Goal: Information Seeking & Learning: Check status

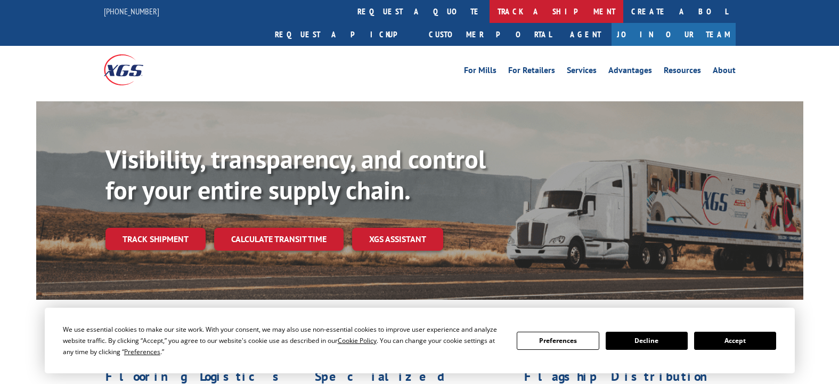
click at [490, 11] on link "track a shipment" at bounding box center [557, 11] width 134 height 23
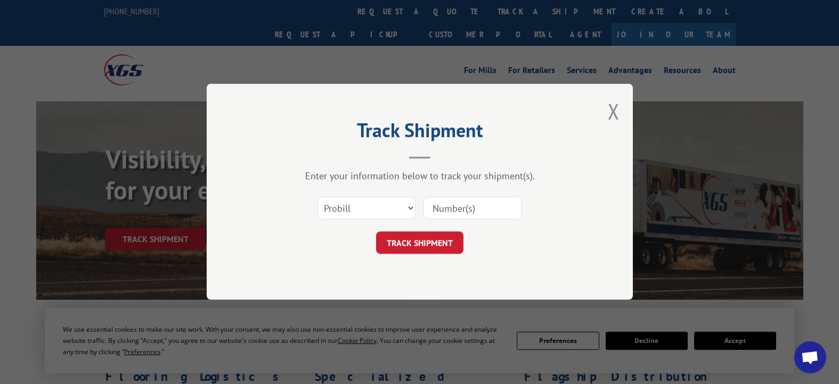
click at [454, 209] on input at bounding box center [473, 208] width 98 height 22
type input "17590722"
click at [424, 240] on button "TRACK SHIPMENT" at bounding box center [419, 243] width 87 height 22
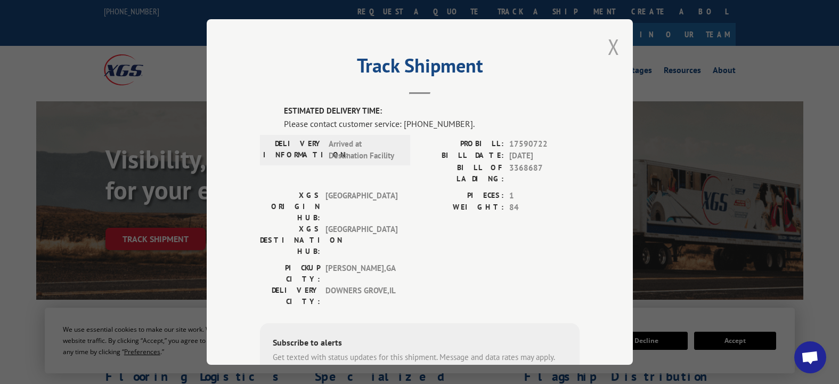
click at [608, 46] on button "Close modal" at bounding box center [614, 47] width 12 height 28
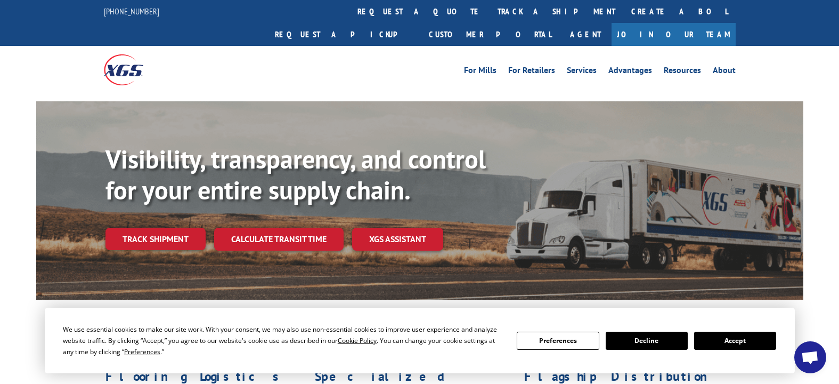
click at [490, 9] on link "track a shipment" at bounding box center [557, 11] width 134 height 23
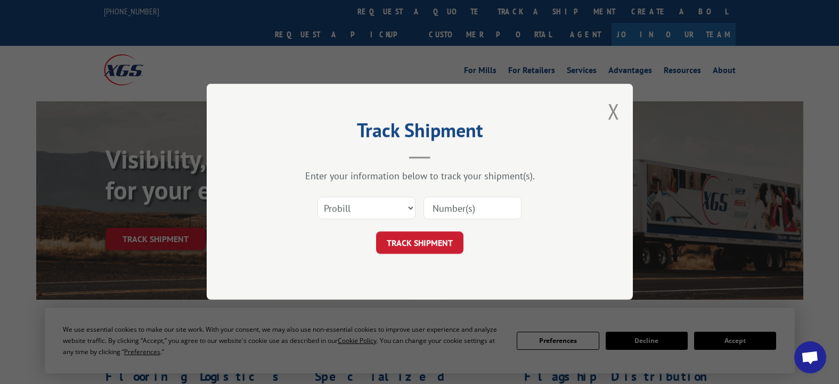
click at [460, 205] on input at bounding box center [473, 208] width 98 height 22
type input "17228489"
click at [420, 238] on button "TRACK SHIPMENT" at bounding box center [419, 243] width 87 height 22
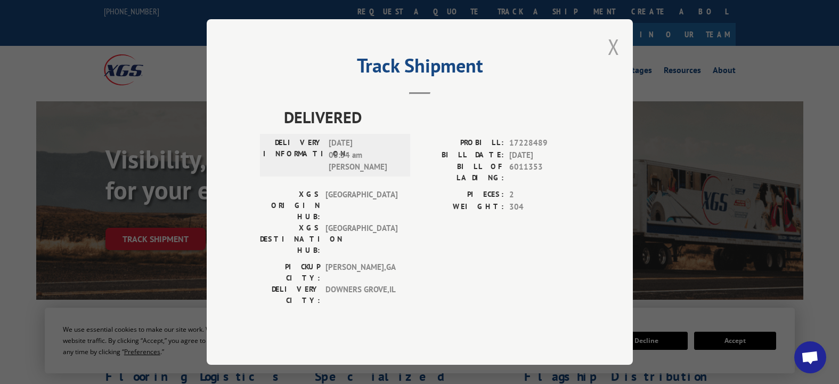
click at [611, 61] on button "Close modal" at bounding box center [614, 47] width 12 height 28
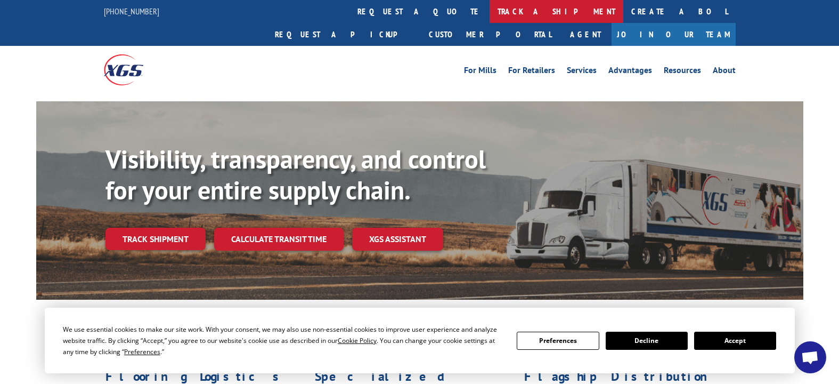
click at [490, 13] on link "track a shipment" at bounding box center [557, 11] width 134 height 23
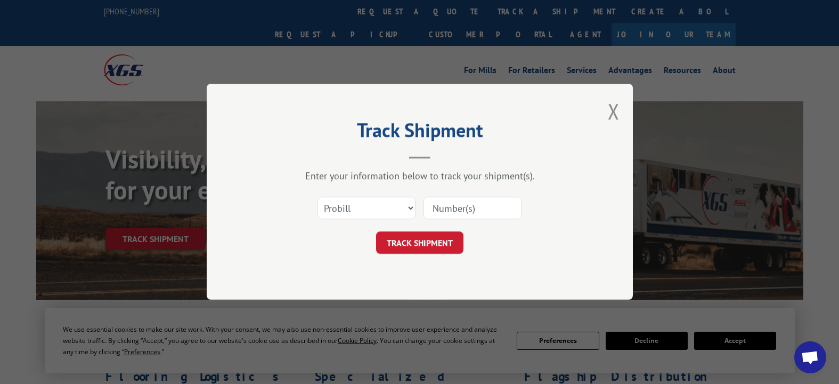
click at [447, 207] on input at bounding box center [473, 208] width 98 height 22
click at [441, 211] on input at bounding box center [473, 208] width 98 height 22
type input "17228577"
click at [417, 239] on button "TRACK SHIPMENT" at bounding box center [419, 243] width 87 height 22
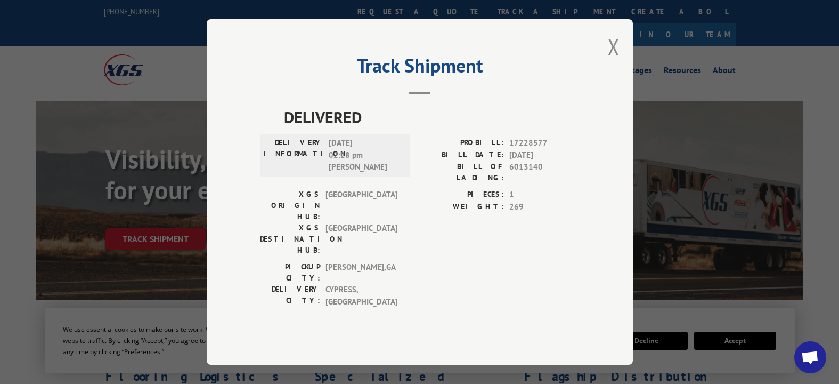
click at [607, 65] on div "Track Shipment DELIVERED DELIVERY INFORMATION: [DATE] 02:28 pm [PERSON_NAME]: 1…" at bounding box center [420, 191] width 426 height 345
click at [610, 61] on button "Close modal" at bounding box center [614, 47] width 12 height 28
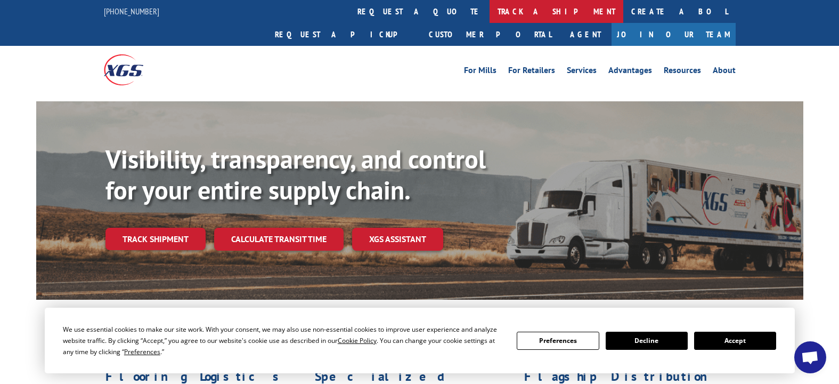
click at [490, 5] on link "track a shipment" at bounding box center [557, 11] width 134 height 23
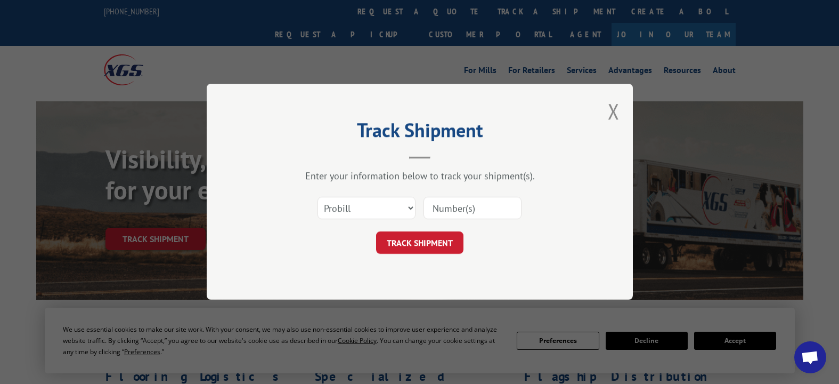
click at [457, 210] on input at bounding box center [473, 208] width 98 height 22
type input "17564229"
click at [418, 240] on button "TRACK SHIPMENT" at bounding box center [419, 243] width 87 height 22
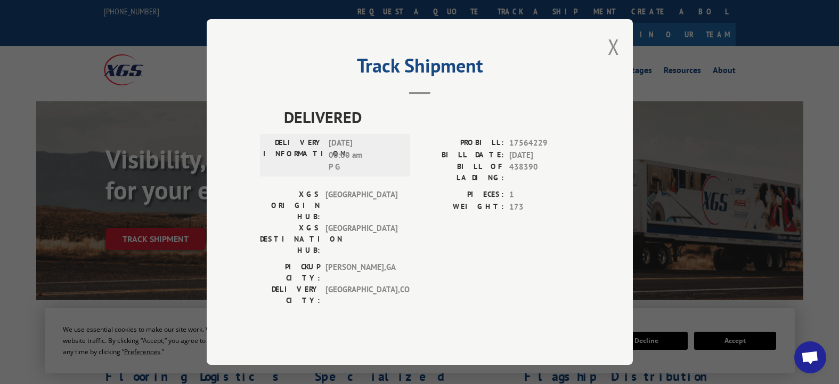
click at [613, 61] on button "Close modal" at bounding box center [614, 47] width 12 height 28
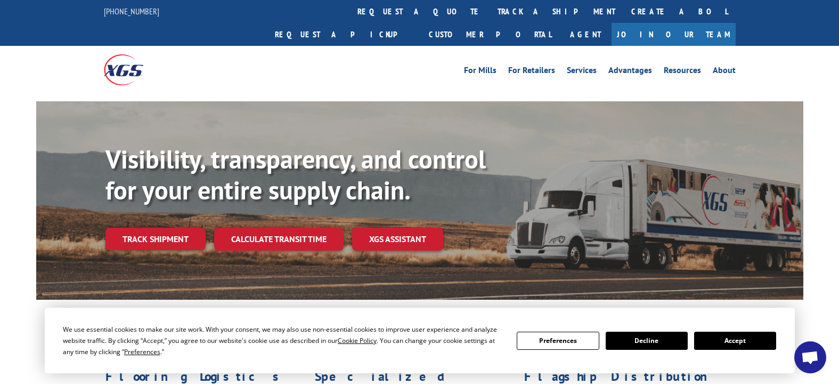
click at [490, 6] on link "track a shipment" at bounding box center [557, 11] width 134 height 23
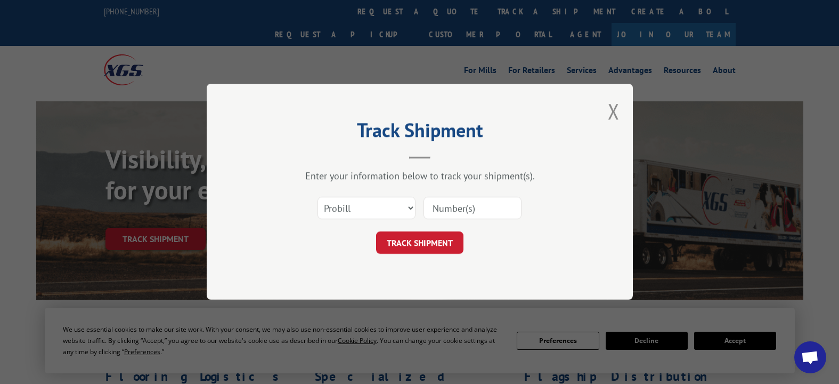
click at [440, 208] on input at bounding box center [473, 208] width 98 height 22
type input "17228573"
click at [426, 240] on button "TRACK SHIPMENT" at bounding box center [419, 243] width 87 height 22
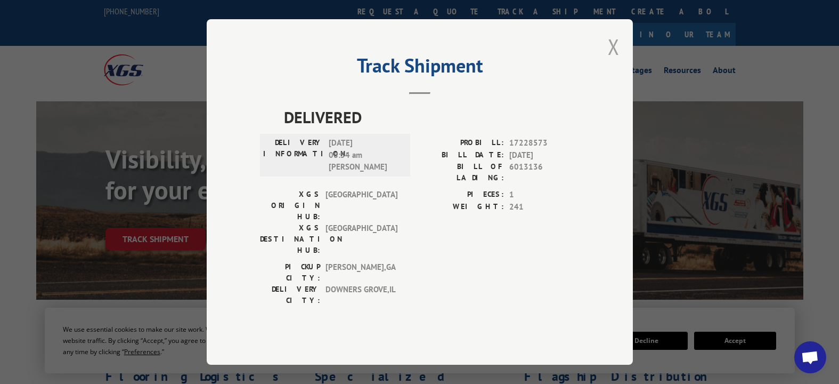
click at [615, 61] on button "Close modal" at bounding box center [614, 47] width 12 height 28
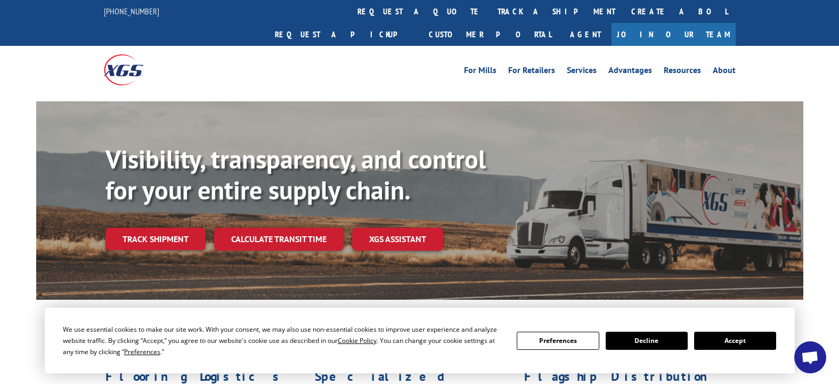
drag, startPoint x: 392, startPoint y: 6, endPoint x: 383, endPoint y: 19, distance: 15.8
click at [490, 6] on link "track a shipment" at bounding box center [557, 11] width 134 height 23
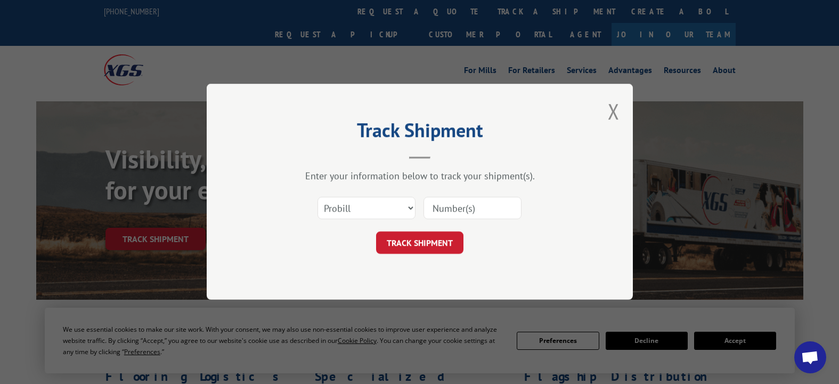
click at [456, 207] on input at bounding box center [473, 208] width 98 height 22
click at [446, 207] on input at bounding box center [473, 208] width 98 height 22
type input "17228703"
click at [429, 239] on button "TRACK SHIPMENT" at bounding box center [419, 243] width 87 height 22
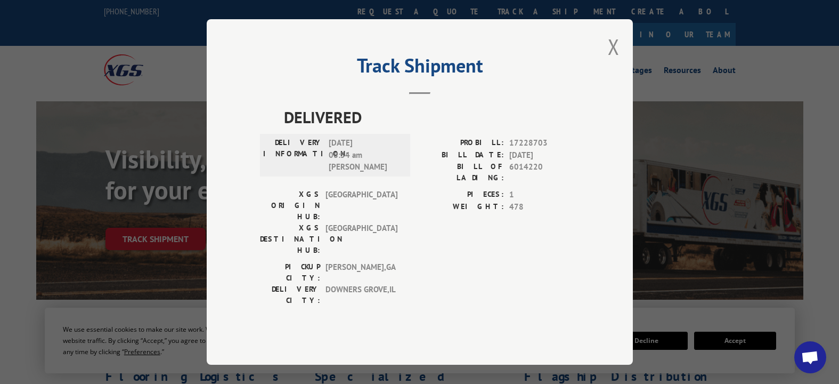
click at [615, 61] on button "Close modal" at bounding box center [614, 47] width 12 height 28
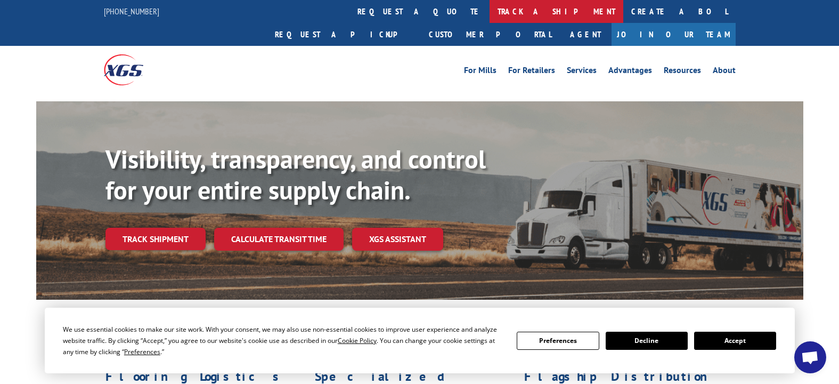
click at [490, 10] on link "track a shipment" at bounding box center [557, 11] width 134 height 23
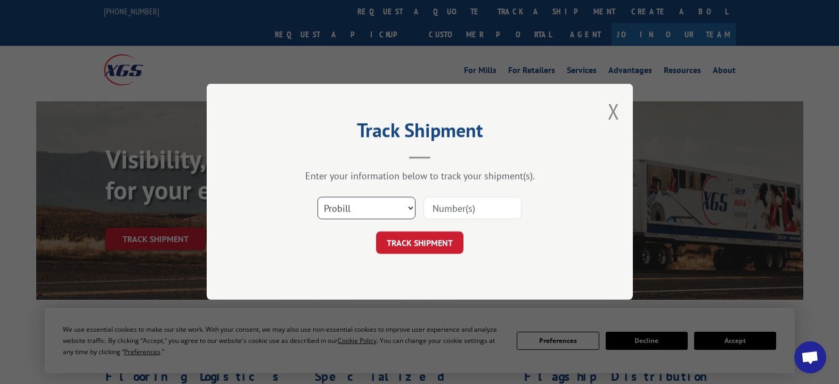
click at [409, 206] on select "Select category... Probill BOL PO" at bounding box center [367, 208] width 98 height 22
select select "bol"
click at [318, 197] on select "Select category... Probill BOL PO" at bounding box center [367, 208] width 98 height 22
click at [436, 213] on input at bounding box center [473, 208] width 98 height 22
type input "3372626"
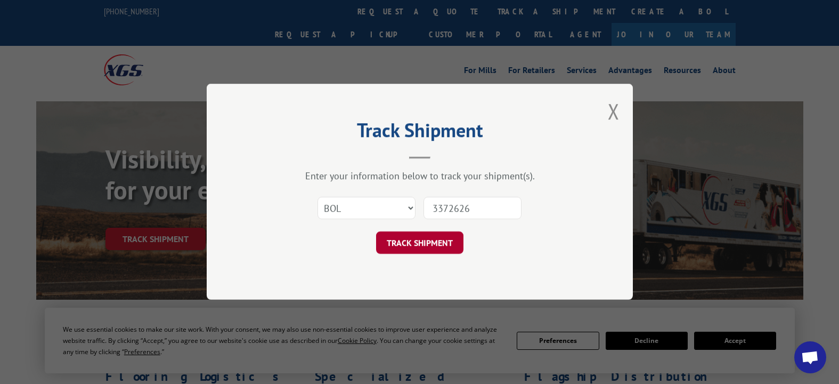
click at [428, 241] on button "TRACK SHIPMENT" at bounding box center [419, 243] width 87 height 22
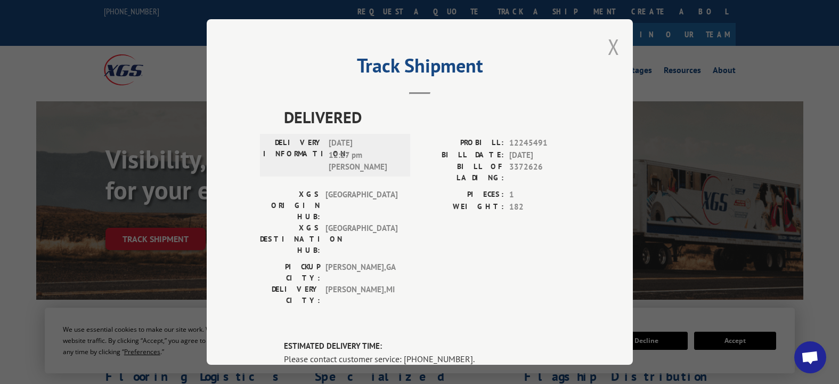
click at [612, 46] on button "Close modal" at bounding box center [614, 47] width 12 height 28
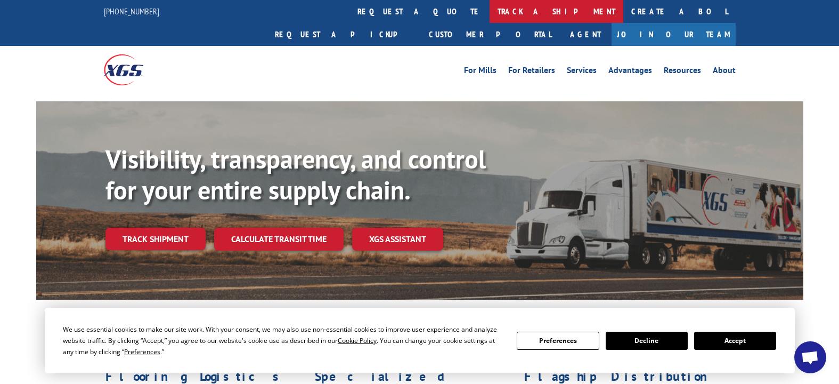
click at [490, 10] on link "track a shipment" at bounding box center [557, 11] width 134 height 23
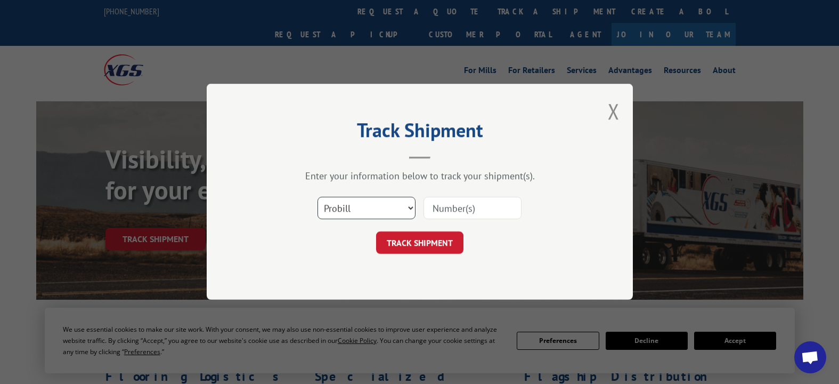
click at [409, 206] on select "Select category... Probill BOL PO" at bounding box center [367, 208] width 98 height 22
click at [318, 197] on select "Select category... Probill BOL PO" at bounding box center [367, 208] width 98 height 22
click at [411, 207] on select "Select category... Probill BOL PO" at bounding box center [367, 208] width 98 height 22
select select "bol"
click at [318, 197] on select "Select category... Probill BOL PO" at bounding box center [367, 208] width 98 height 22
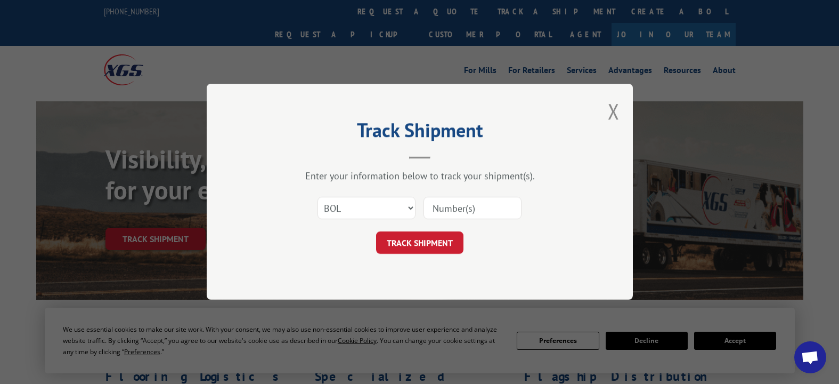
click at [450, 210] on input at bounding box center [473, 208] width 98 height 22
type input "3372626"
click at [428, 240] on button "TRACK SHIPMENT" at bounding box center [419, 243] width 87 height 22
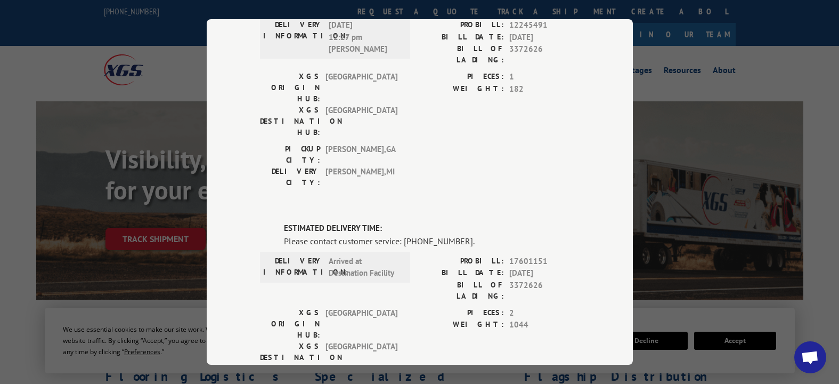
scroll to position [119, 0]
